Goal: Task Accomplishment & Management: Manage account settings

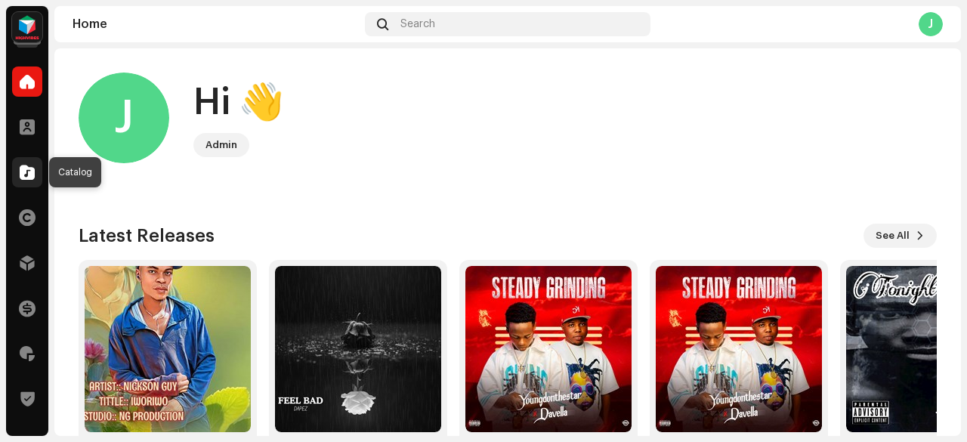
click at [26, 167] on span at bounding box center [27, 172] width 15 height 12
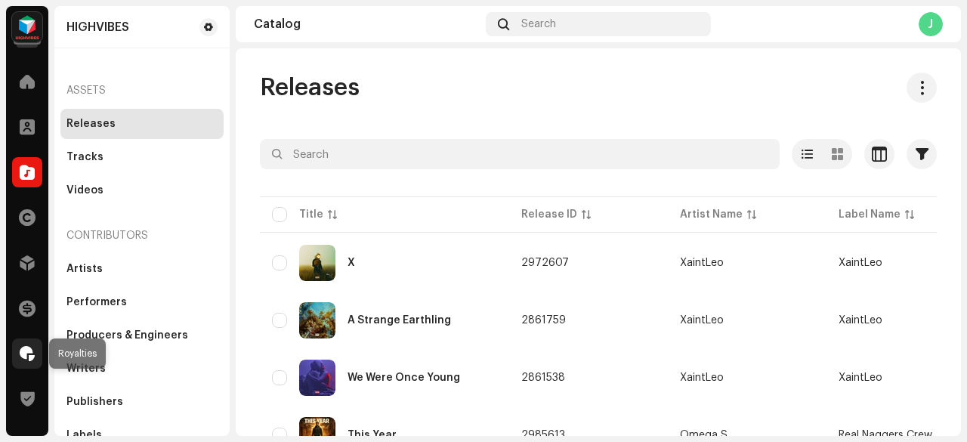
click at [29, 345] on div at bounding box center [27, 354] width 30 height 30
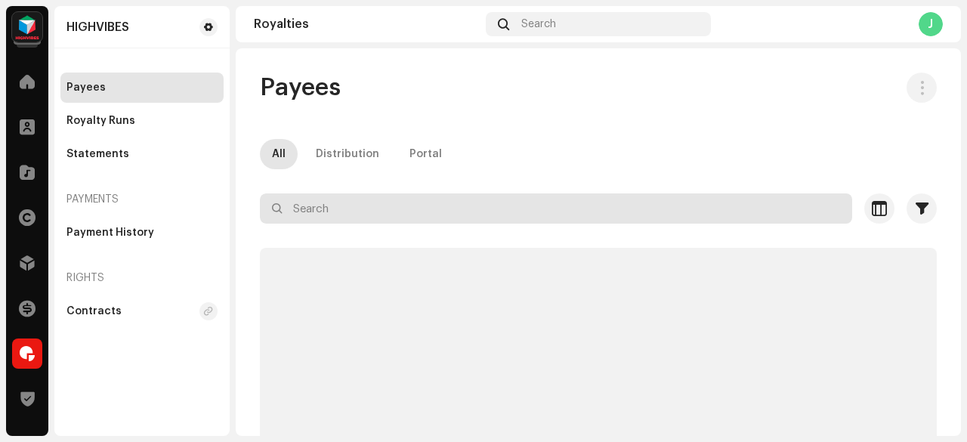
paste input "[EMAIL_ADDRESS][DOMAIN_NAME]"
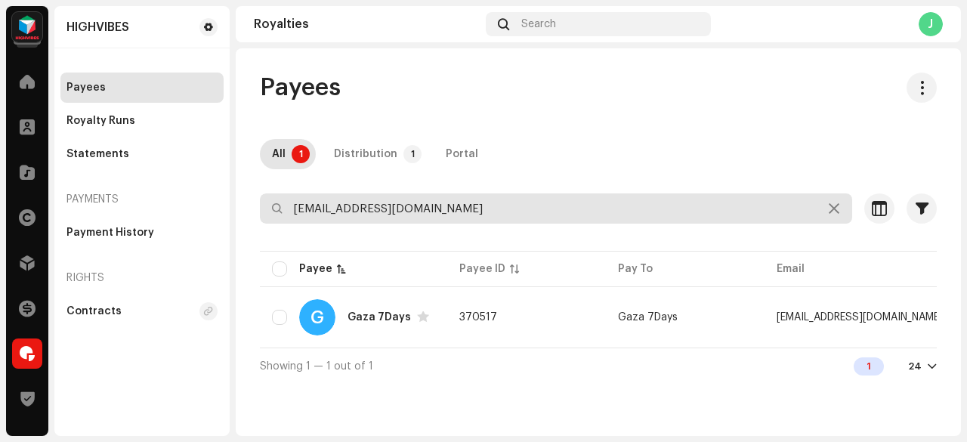
type input "[EMAIL_ADDRESS][DOMAIN_NAME]"
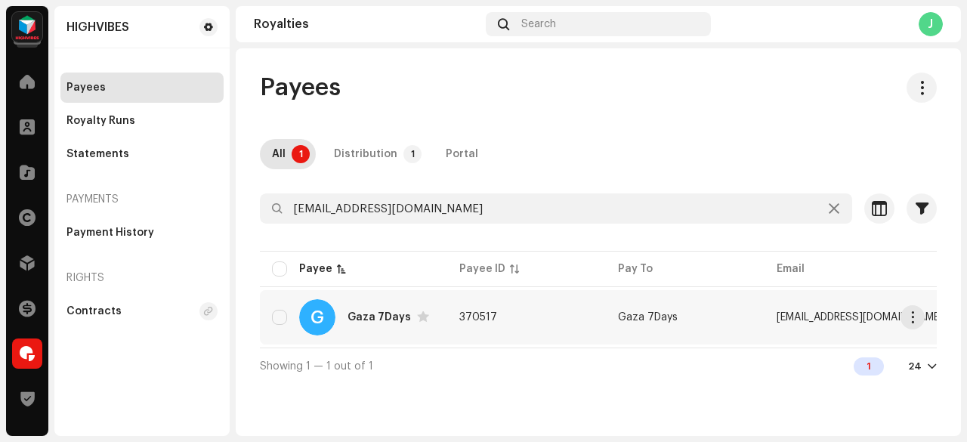
click at [532, 308] on td "370517" at bounding box center [526, 317] width 159 height 54
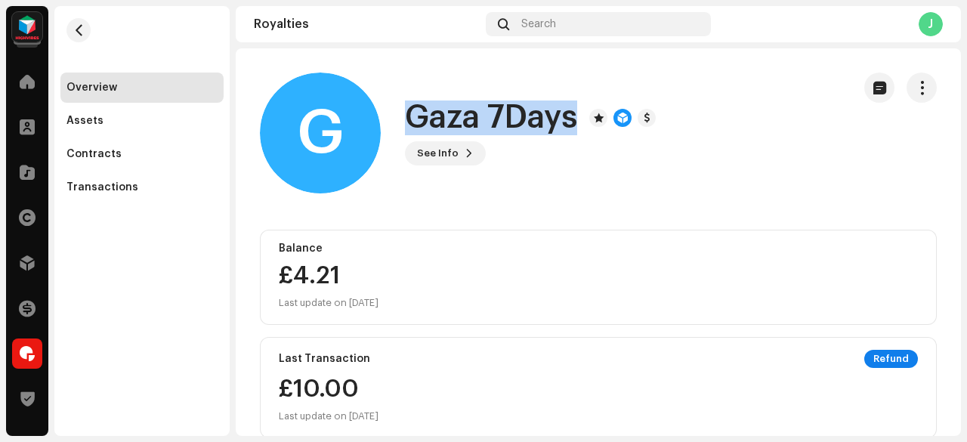
drag, startPoint x: 414, startPoint y: 114, endPoint x: 585, endPoint y: 104, distance: 171.1
click at [585, 104] on div "Gaza 7Days" at bounding box center [530, 118] width 251 height 35
copy div "Gaza 7Days See Info"
click at [907, 85] on button "button" at bounding box center [922, 88] width 30 height 30
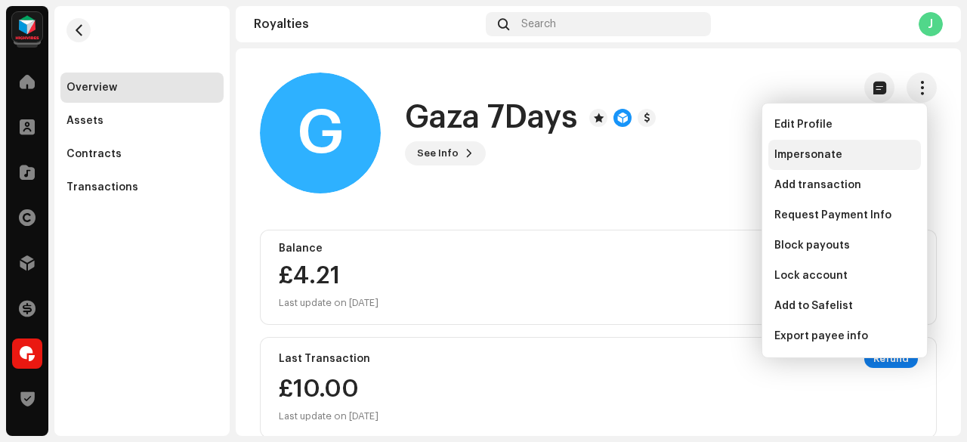
click at [788, 151] on span "Impersonate" at bounding box center [809, 155] width 68 height 12
